Goal: Use online tool/utility: Use online tool/utility

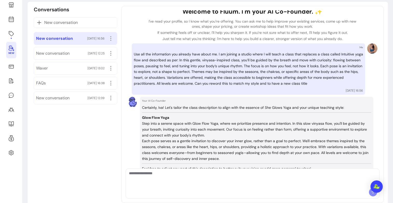
scroll to position [20, 0]
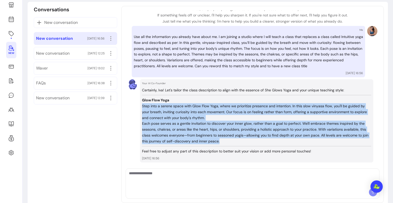
drag, startPoint x: 238, startPoint y: 142, endPoint x: 140, endPoint y: 107, distance: 105.0
click at [140, 107] on div "Your AI Co-Founder Certainly, Iva! Let's tailor the class description to align …" at bounding box center [256, 120] width 233 height 83
copy div "Step into a serene space with Glow Flow Yoga, where we prioritize presence and …"
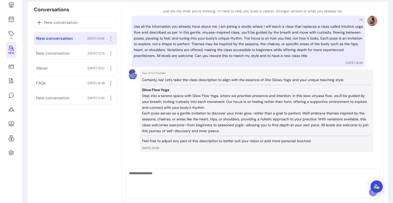
click at [200, 174] on textarea "Ask me anything..." at bounding box center [252, 177] width 247 height 15
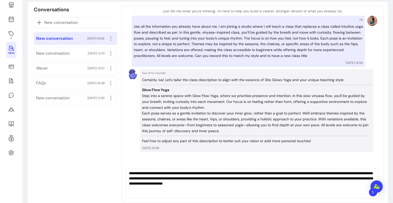
type textarea "**********"
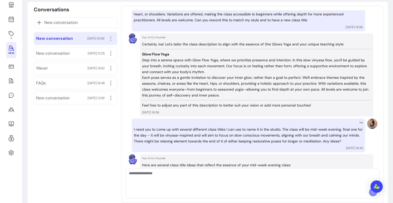
scroll to position [182, 0]
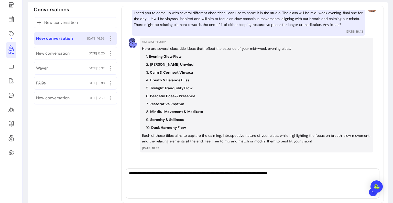
type textarea "**********"
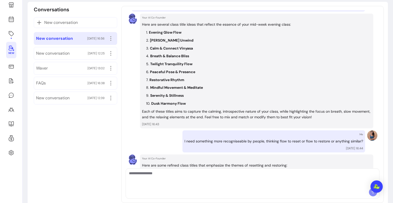
scroll to position [323, 0]
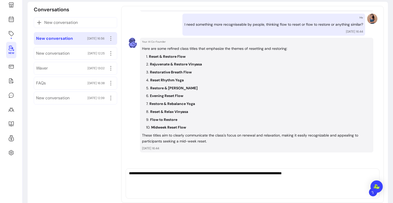
type textarea "**********"
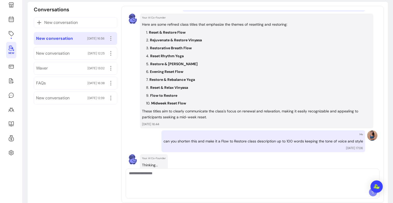
scroll to position [394, 0]
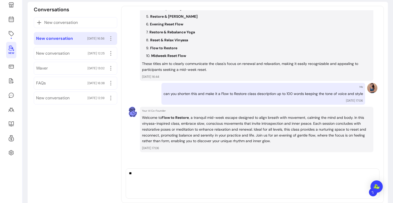
type textarea "*"
paste textarea "**********"
type textarea "**********"
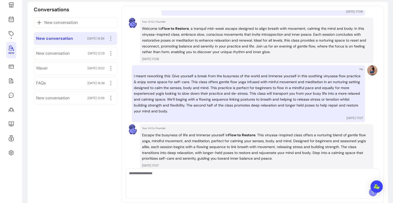
scroll to position [500, 0]
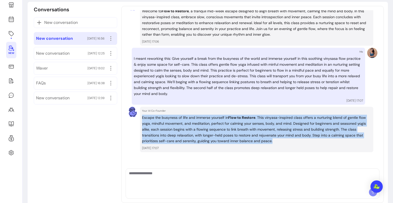
drag, startPoint x: 290, startPoint y: 141, endPoint x: 138, endPoint y: 116, distance: 154.0
click at [138, 116] on div "Your AI Co-Founder Escape the busyness of life and immerse yourself in Flow to …" at bounding box center [253, 128] width 250 height 45
copy p "Escape the busyness of life and immerse yourself in Flow to [GEOGRAPHIC_DATA] .…"
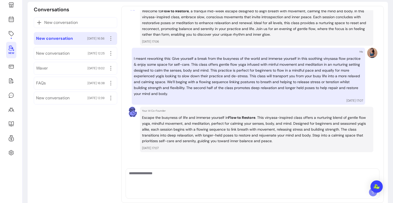
click at [220, 182] on textarea "Ask me anything..." at bounding box center [251, 177] width 244 height 15
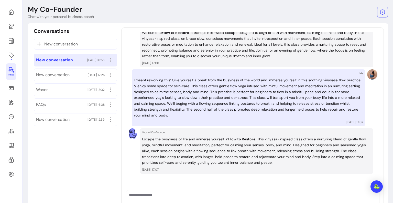
click at [224, 54] on p "Welcome to Flow to Restore , a tranquil mid-week escape designed to align breat…" at bounding box center [256, 44] width 229 height 29
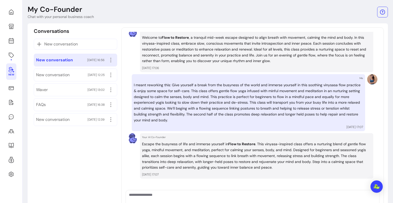
scroll to position [495, 0]
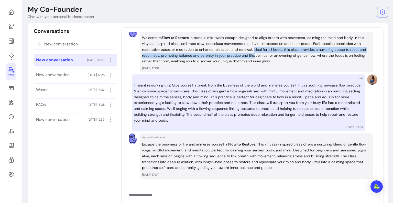
drag, startPoint x: 260, startPoint y: 54, endPoint x: 253, endPoint y: 50, distance: 8.5
click at [253, 50] on p "Welcome to Flow to Restore , a tranquil mid-week escape designed to align breat…" at bounding box center [256, 49] width 229 height 29
copy p "Ideal for all levels, this class provides a nurturing space to reset and reconn…"
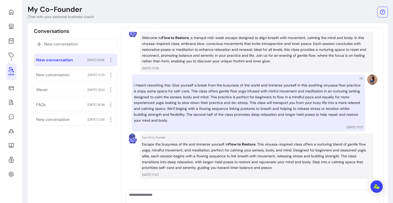
click at [165, 190] on div at bounding box center [252, 199] width 253 height 19
paste textarea "**********"
type textarea "**********"
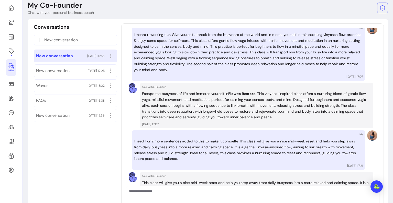
scroll to position [589, 0]
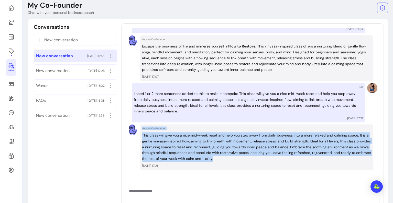
drag, startPoint x: 249, startPoint y: 160, endPoint x: 128, endPoint y: 135, distance: 123.8
click at [128, 135] on div "Your AI Co-Founder This class will give you a nice mid-week reset and help you …" at bounding box center [253, 146] width 250 height 45
click at [164, 152] on p "This class will give you a nice mid-week reset and help you step away from dail…" at bounding box center [256, 146] width 229 height 29
drag, startPoint x: 244, startPoint y: 159, endPoint x: 141, endPoint y: 135, distance: 105.4
click at [142, 135] on p "This class will give you a nice mid-week reset and help you step away from dail…" at bounding box center [256, 146] width 229 height 29
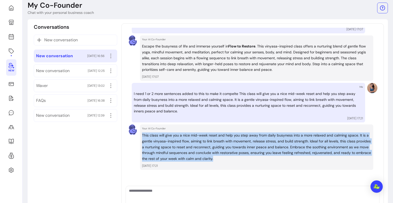
copy p "This class will give you a nice mid-week reset and help you step away from dail…"
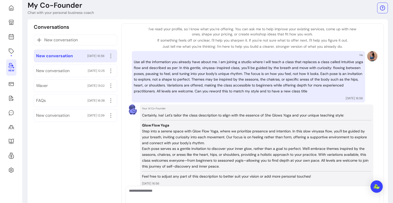
scroll to position [0, 0]
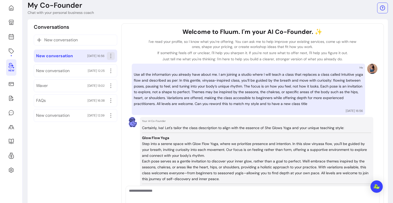
click at [112, 54] on icon "button" at bounding box center [111, 56] width 6 height 6
click at [94, 74] on span "Delete" at bounding box center [90, 75] width 37 height 5
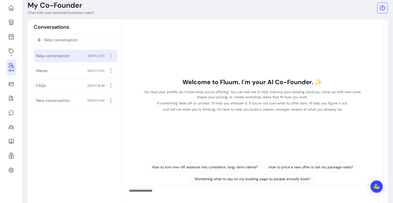
click at [68, 59] on div "New conversation [DATE] 12:25" at bounding box center [75, 56] width 79 height 8
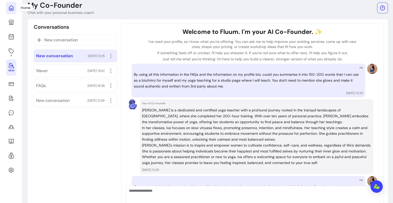
click at [10, 8] on icon at bounding box center [11, 8] width 6 height 6
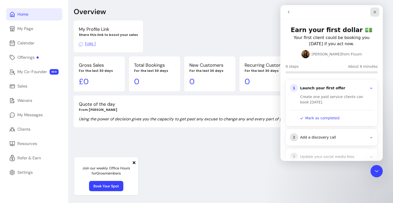
click at [379, 14] on div "Close" at bounding box center [374, 11] width 9 height 9
